Goal: Find contact information: Find contact information

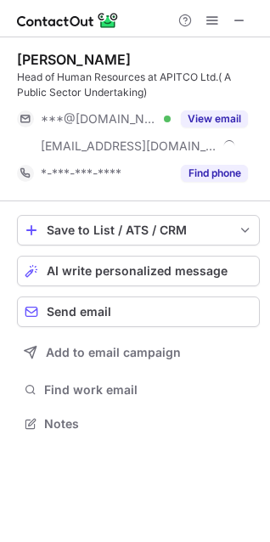
scroll to position [412, 270]
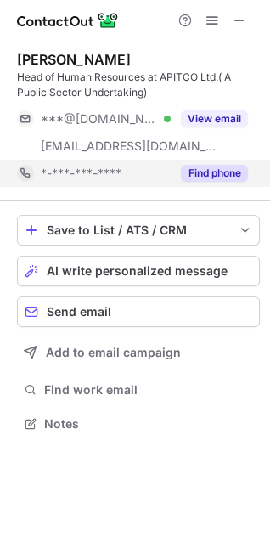
click at [178, 178] on div "Find phone" at bounding box center [209, 173] width 77 height 27
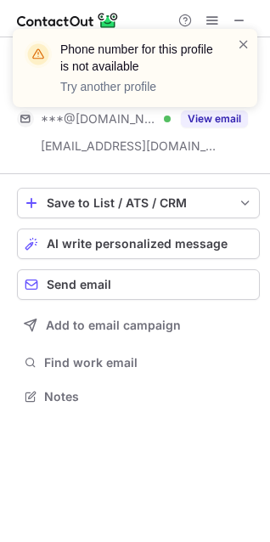
click at [201, 134] on div "Phone number for this profile is not available Try another profile" at bounding box center [135, 75] width 272 height 126
click at [207, 127] on div "Phone number for this profile is not available Try another profile" at bounding box center [135, 75] width 272 height 126
click at [222, 132] on div "Phone number for this profile is not available Try another profile" at bounding box center [135, 75] width 272 height 126
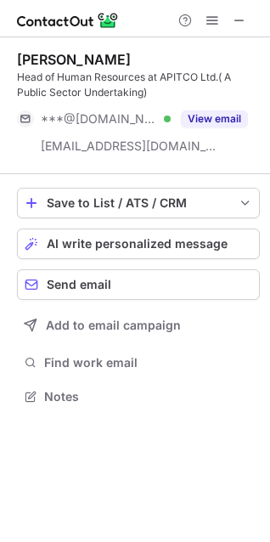
click at [217, 116] on div "Phone number for this profile is not available Try another profile" at bounding box center [135, 75] width 272 height 126
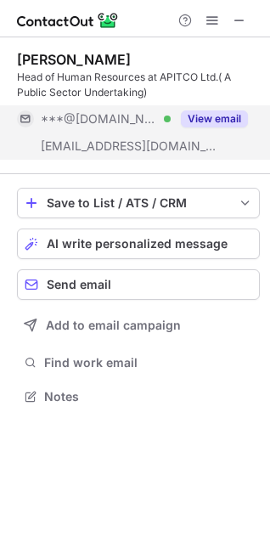
click at [227, 124] on button "View email" at bounding box center [214, 118] width 67 height 17
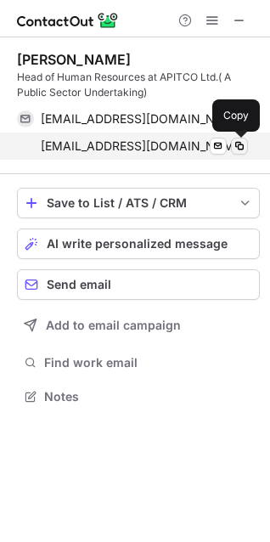
click at [240, 150] on span at bounding box center [240, 146] width 14 height 14
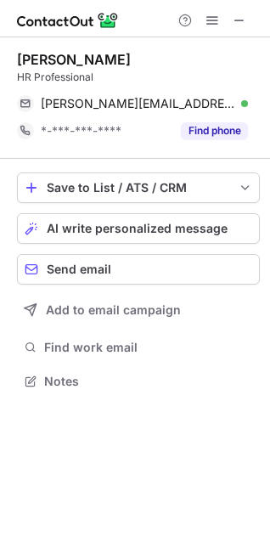
scroll to position [370, 270]
